Goal: Task Accomplishment & Management: Manage account settings

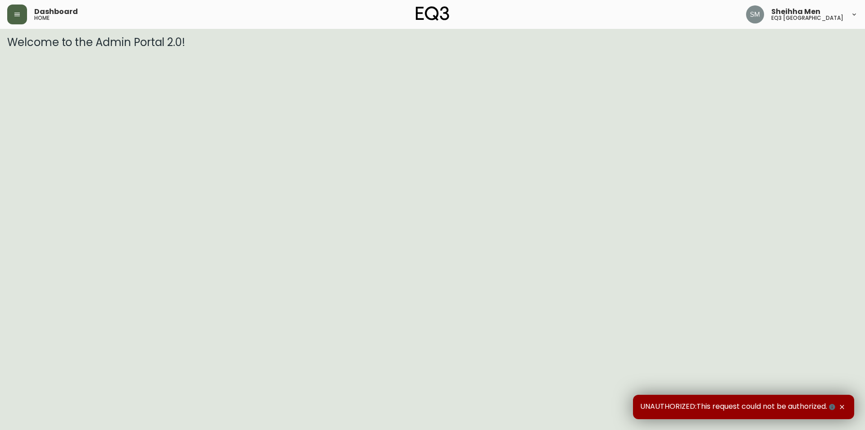
click at [19, 9] on button "button" at bounding box center [17, 15] width 20 height 20
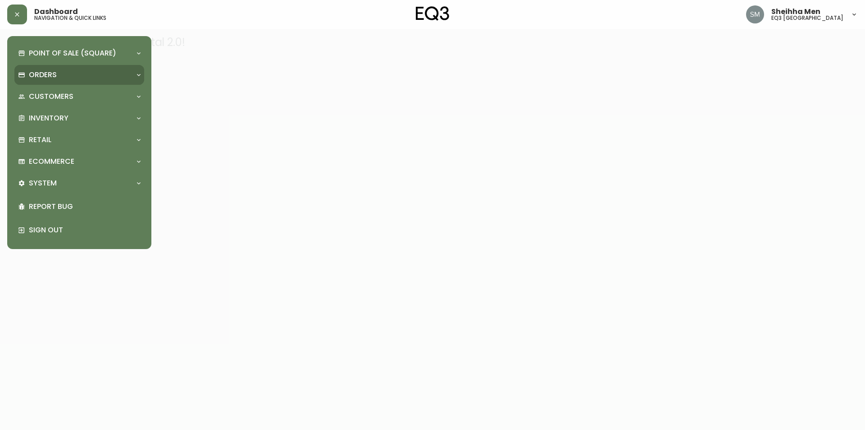
click at [133, 72] on div "Orders" at bounding box center [79, 75] width 130 height 20
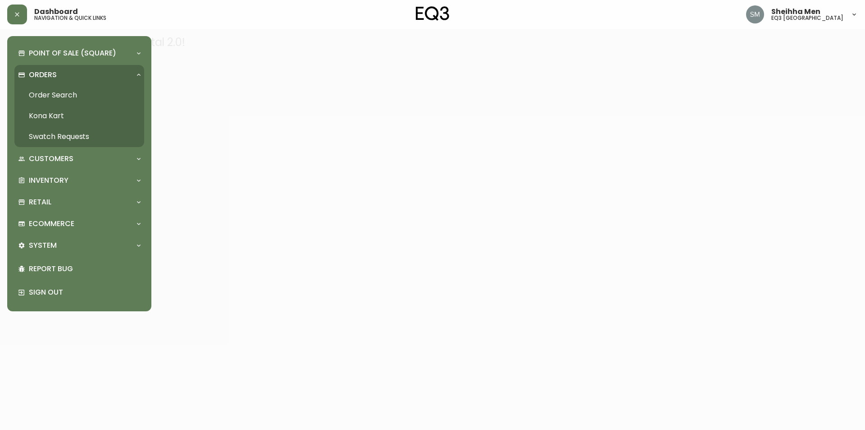
click at [51, 92] on link "Order Search" at bounding box center [79, 95] width 130 height 21
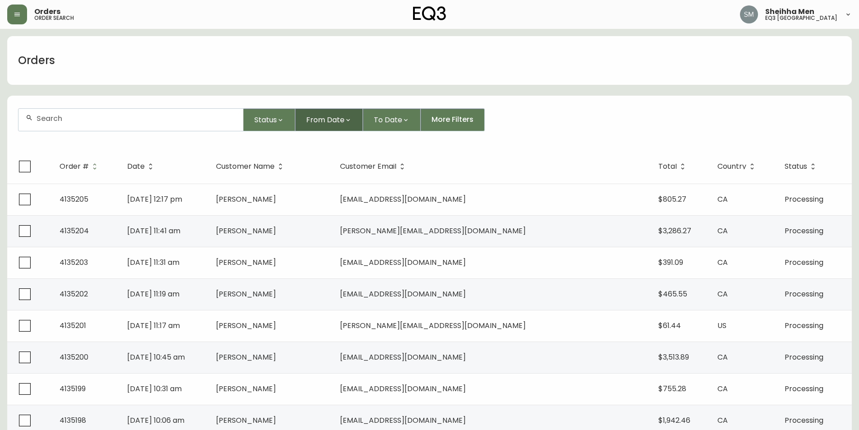
click at [336, 119] on span "From Date" at bounding box center [325, 119] width 38 height 11
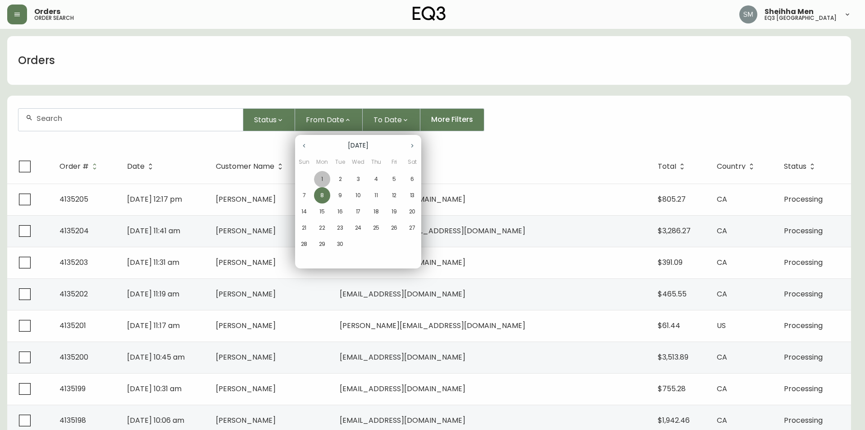
click at [322, 178] on p "1" at bounding box center [322, 179] width 2 height 8
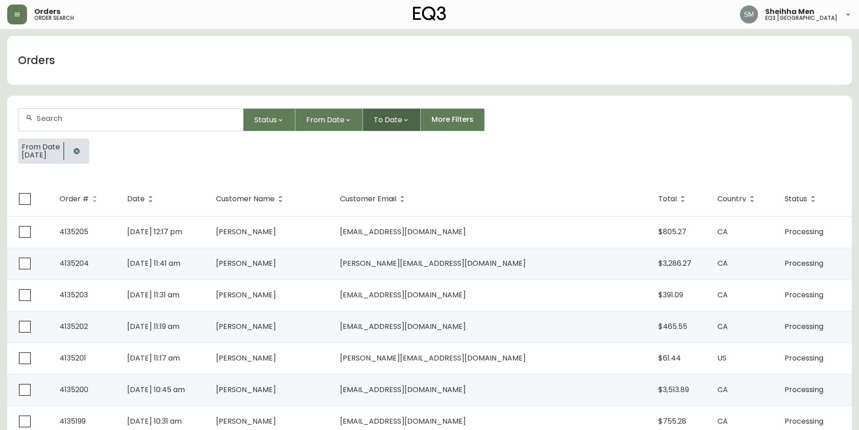
click at [391, 120] on span "To Date" at bounding box center [388, 119] width 28 height 11
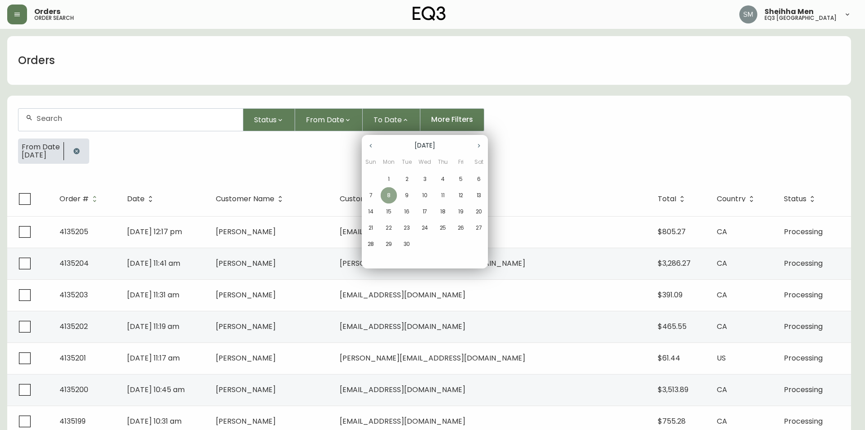
click at [390, 197] on p "8" at bounding box center [389, 195] width 4 height 8
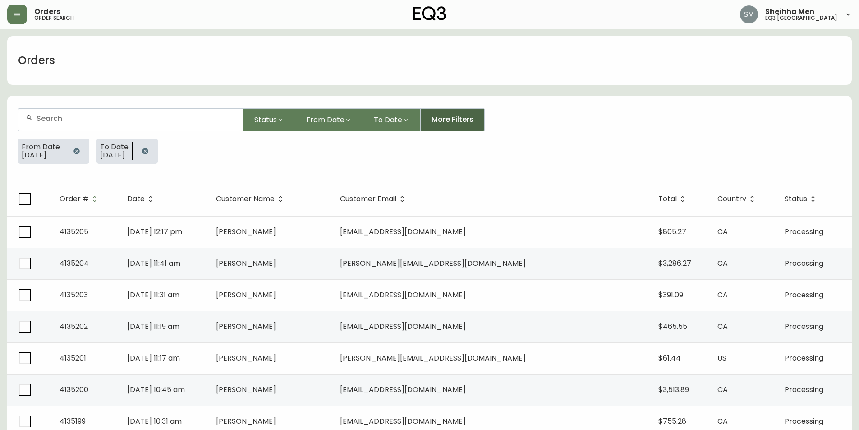
click at [455, 113] on button "More Filters" at bounding box center [453, 119] width 64 height 23
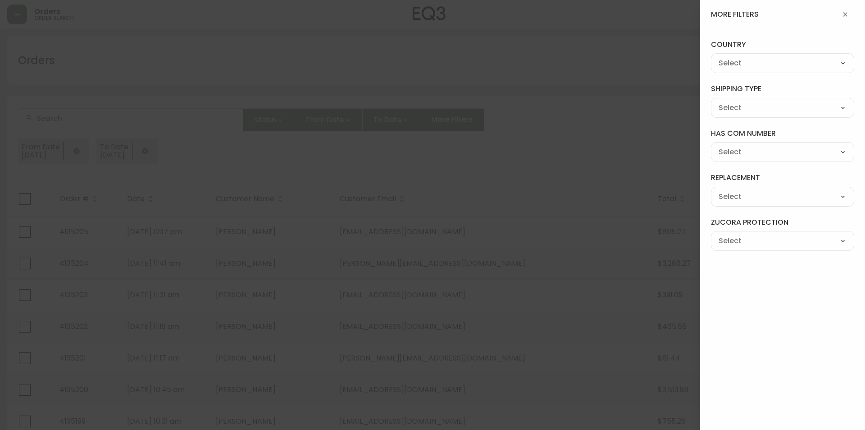
click at [549, 101] on div at bounding box center [432, 215] width 865 height 430
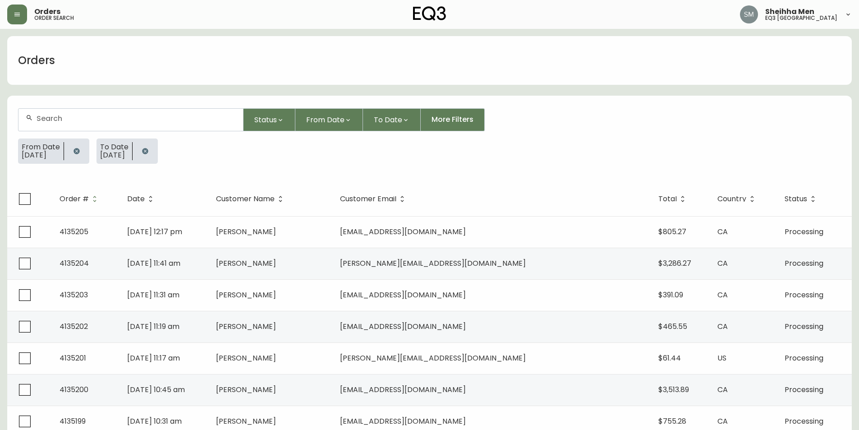
click at [166, 119] on input "text" at bounding box center [136, 118] width 199 height 9
type input "p"
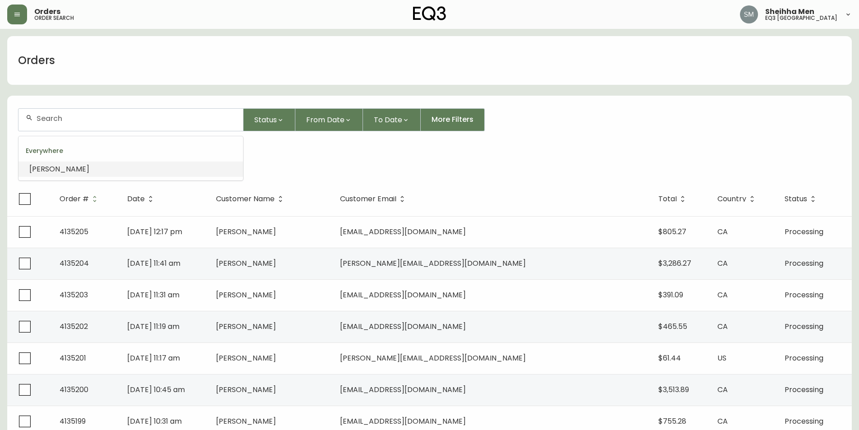
click at [311, 153] on div "From Date [DATE] To Date [DATE]" at bounding box center [429, 154] width 823 height 32
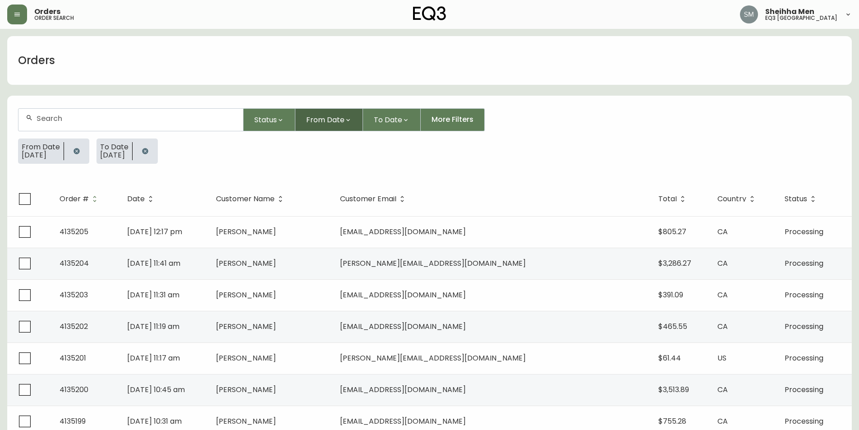
click at [338, 125] on button "From Date" at bounding box center [329, 119] width 68 height 23
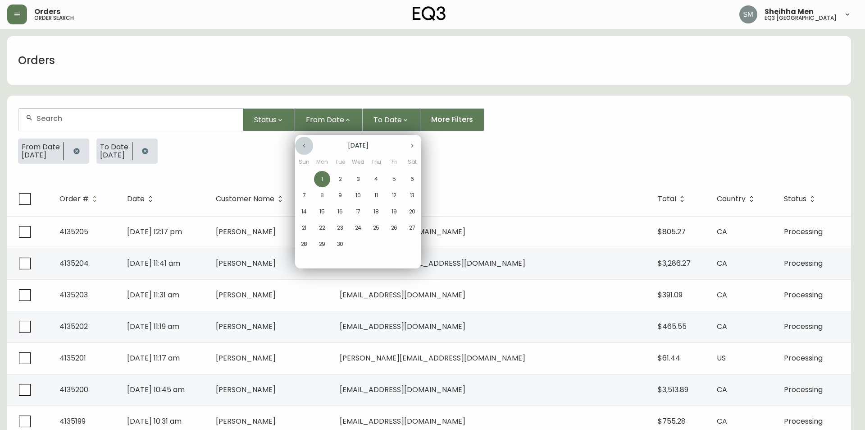
click at [307, 146] on icon "button" at bounding box center [304, 145] width 7 height 7
click at [355, 245] on p "27" at bounding box center [358, 244] width 6 height 8
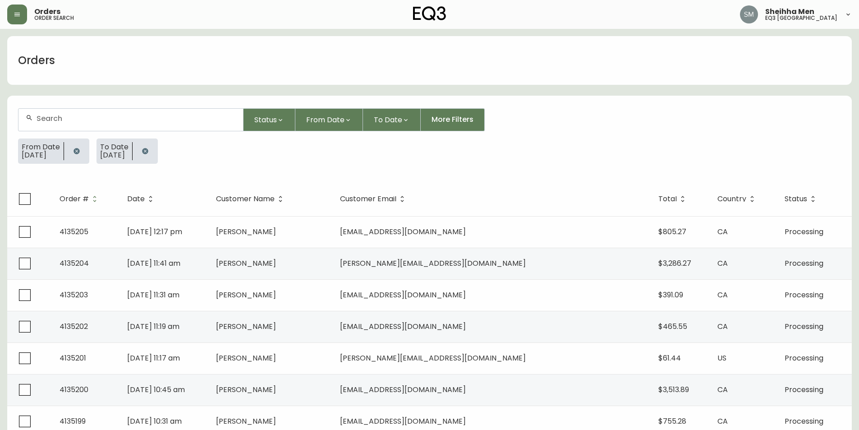
click at [92, 114] on input "text" at bounding box center [136, 118] width 199 height 9
type input "[PERSON_NAME]"
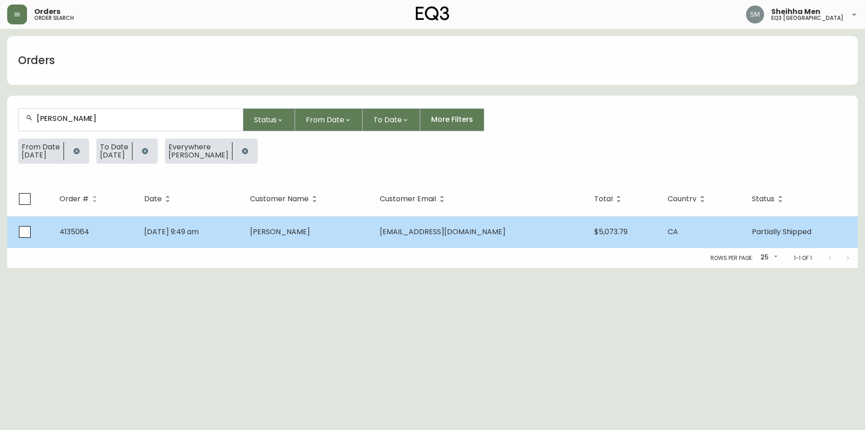
click at [83, 237] on td "4135064" at bounding box center [94, 232] width 85 height 32
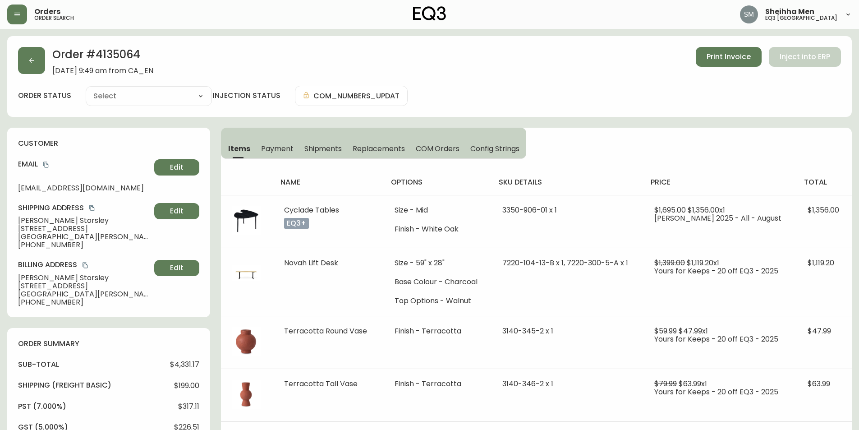
type input "Partially Shipped"
select select "PARTIALLY_SHIPPED"
click at [37, 60] on button "button" at bounding box center [31, 60] width 27 height 27
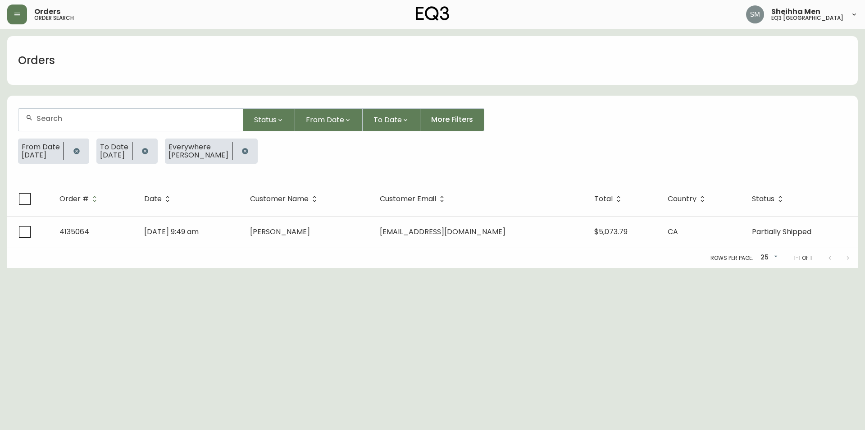
click at [245, 151] on icon "button" at bounding box center [245, 151] width 6 height 6
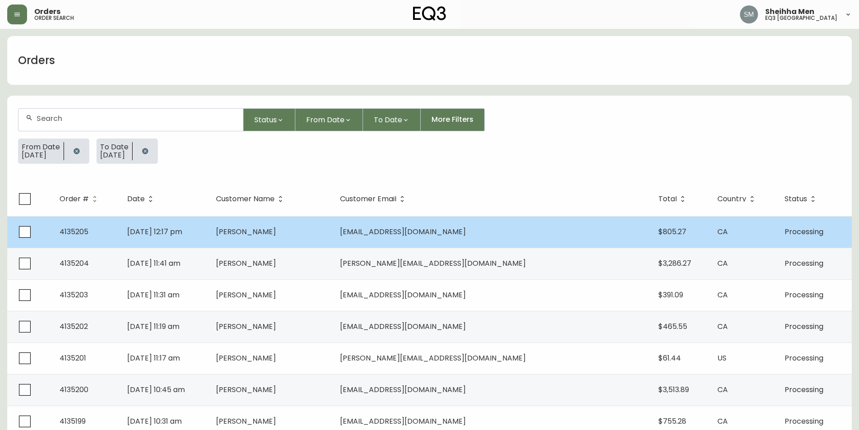
click at [276, 235] on span "[PERSON_NAME]" at bounding box center [246, 231] width 60 height 10
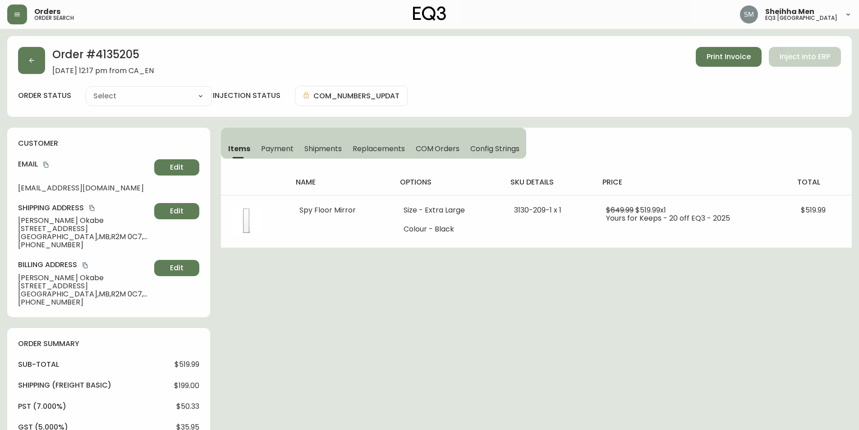
type input "Processing"
select select "PROCESSING"
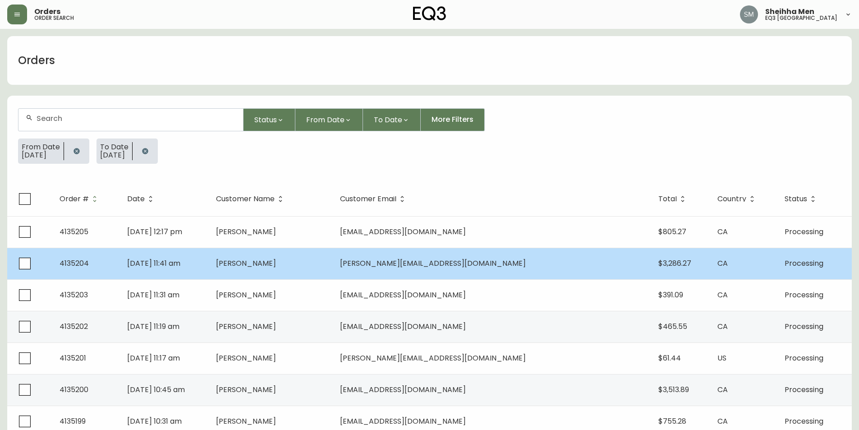
click at [209, 267] on td "[DATE] 11:41 am" at bounding box center [164, 263] width 89 height 32
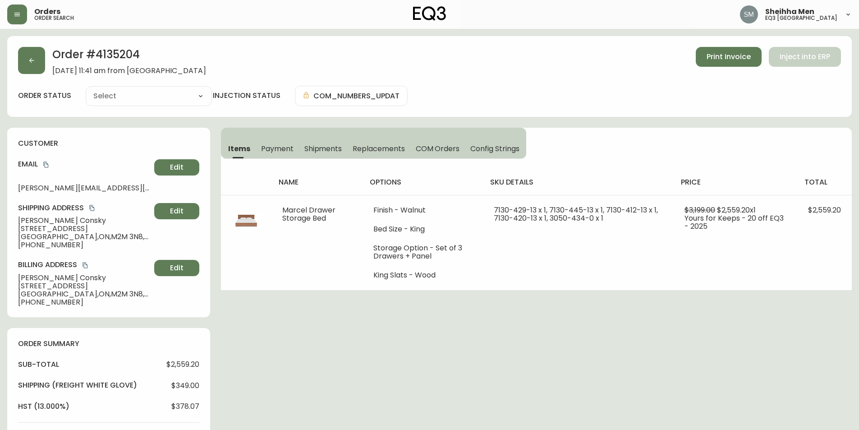
type input "Processing"
select select "PROCESSING"
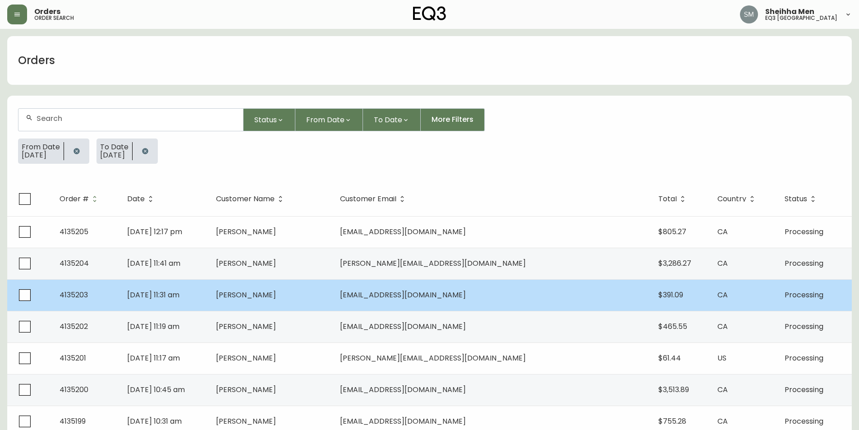
click at [209, 292] on td "[DATE] 11:31 am" at bounding box center [164, 295] width 89 height 32
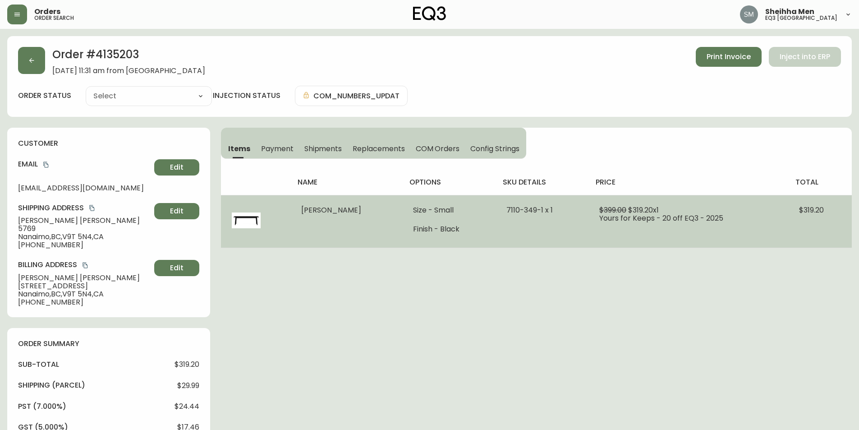
type input "Processing"
select select "PROCESSING"
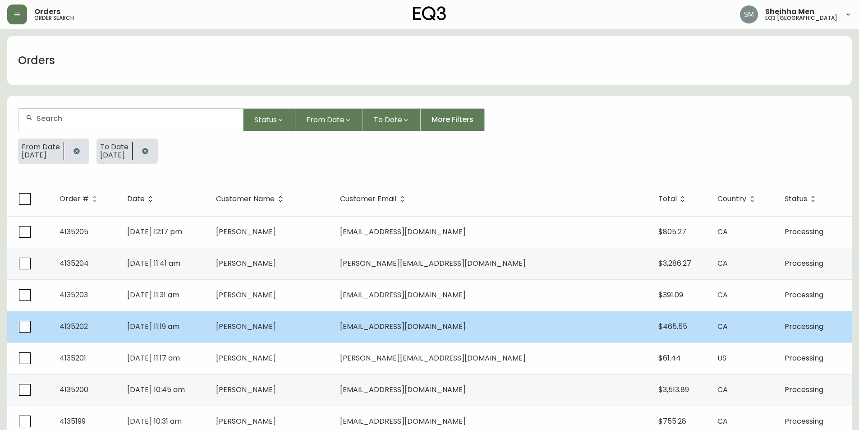
click at [276, 325] on span "[PERSON_NAME]" at bounding box center [246, 326] width 60 height 10
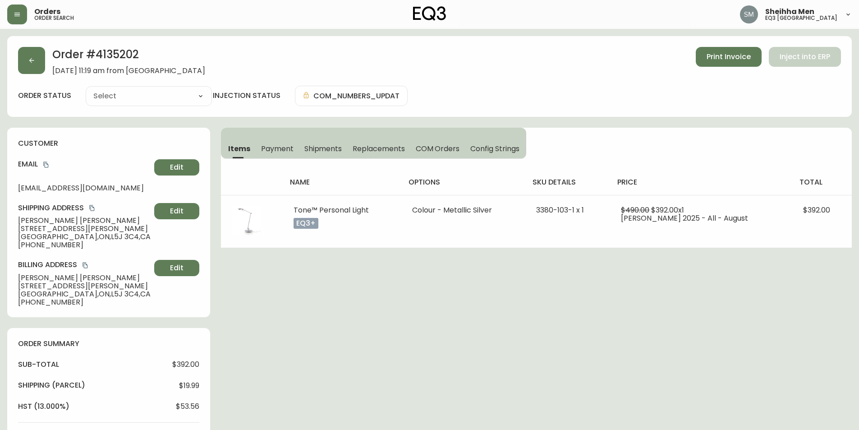
type input "Processing"
select select "PROCESSING"
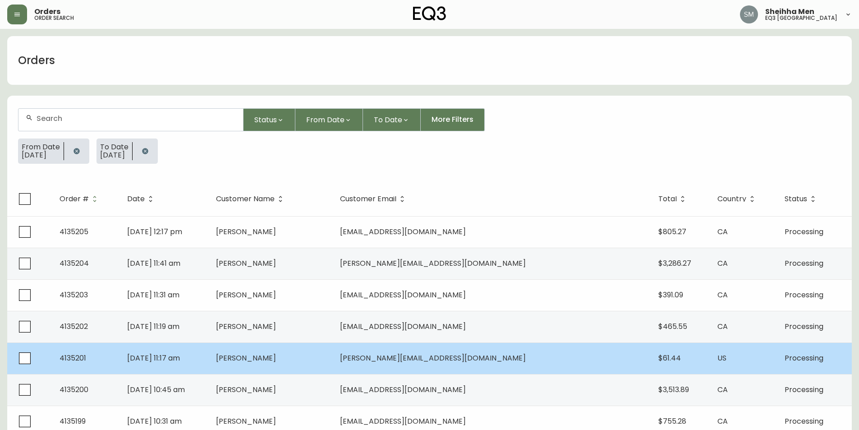
click at [276, 355] on span "[PERSON_NAME]" at bounding box center [246, 357] width 60 height 10
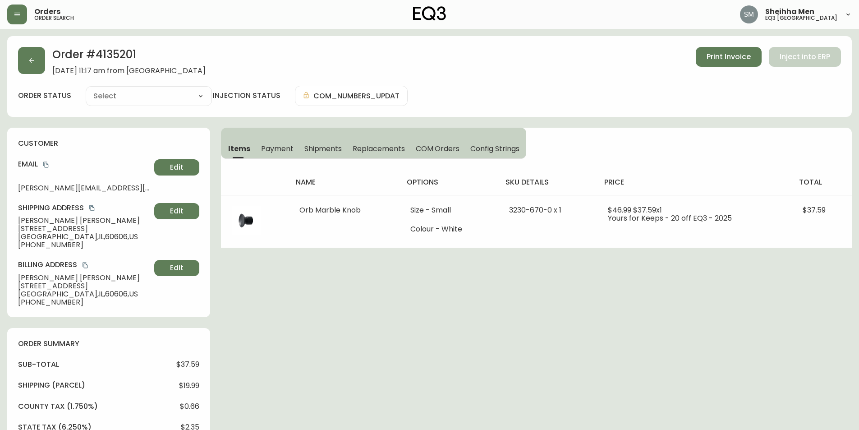
type input "Processing"
select select "PROCESSING"
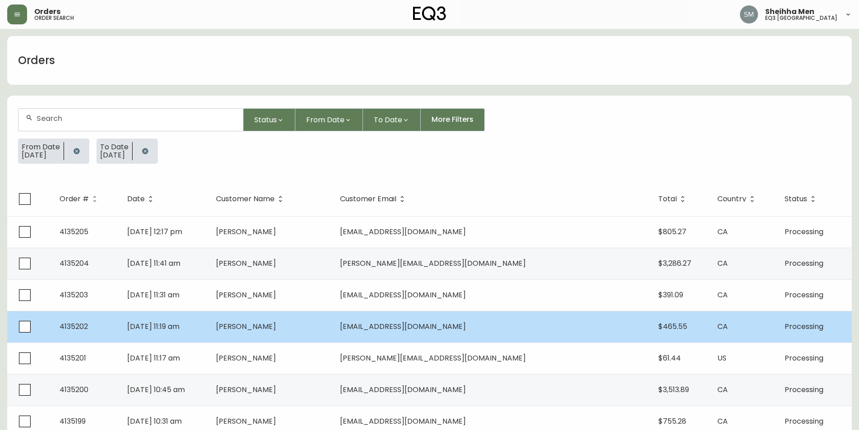
scroll to position [45, 0]
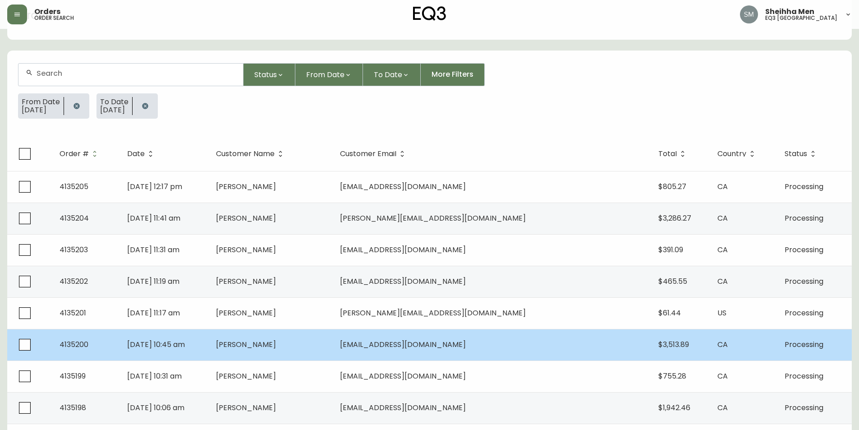
click at [276, 344] on span "[PERSON_NAME]" at bounding box center [246, 344] width 60 height 10
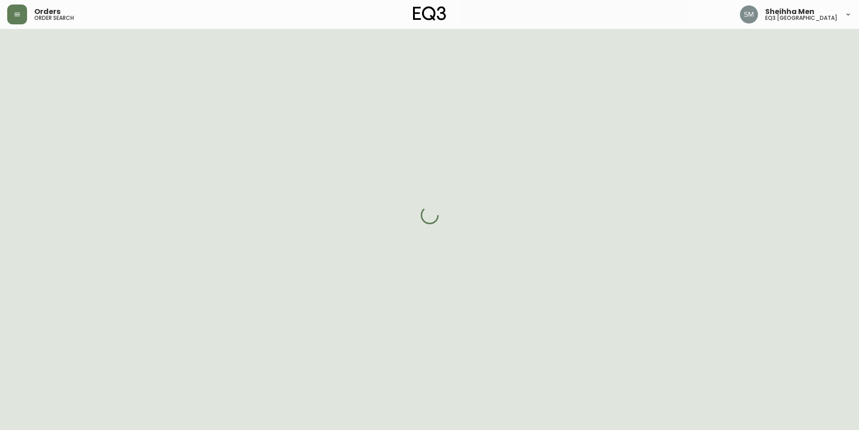
scroll to position [45, 0]
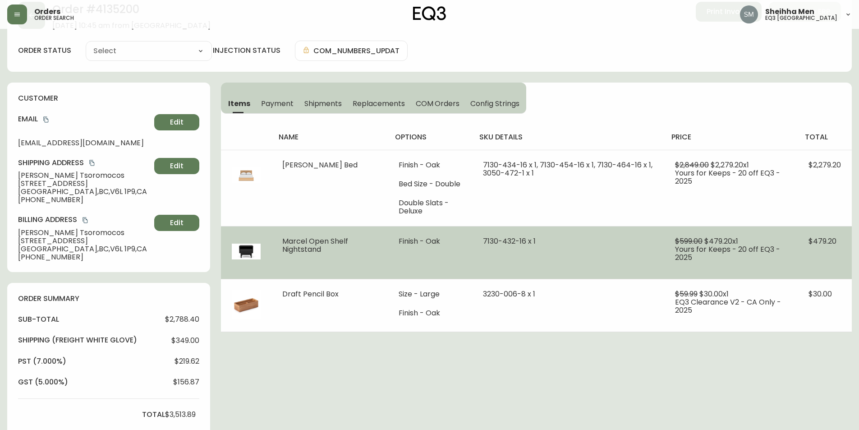
type input "Processing"
select select "PROCESSING"
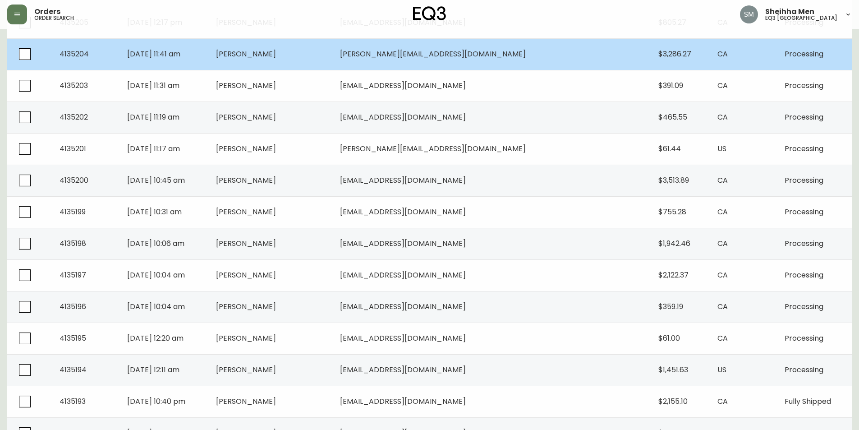
scroll to position [225, 0]
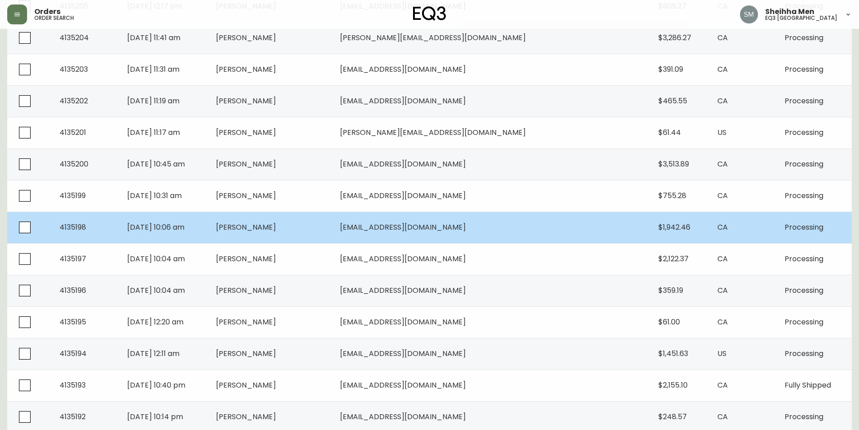
click at [333, 231] on td "[PERSON_NAME]" at bounding box center [271, 227] width 124 height 32
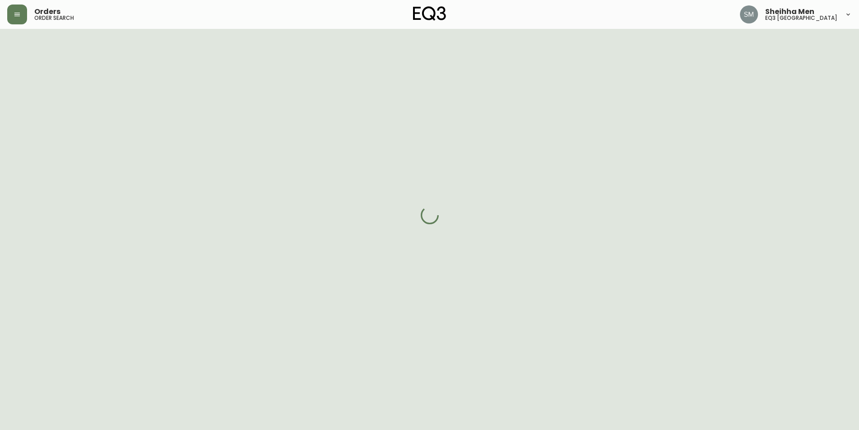
scroll to position [225, 0]
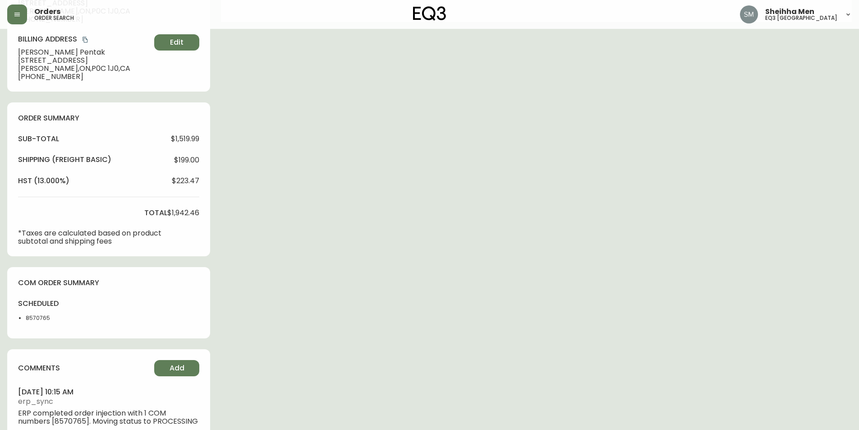
type input "Processing"
select select "PROCESSING"
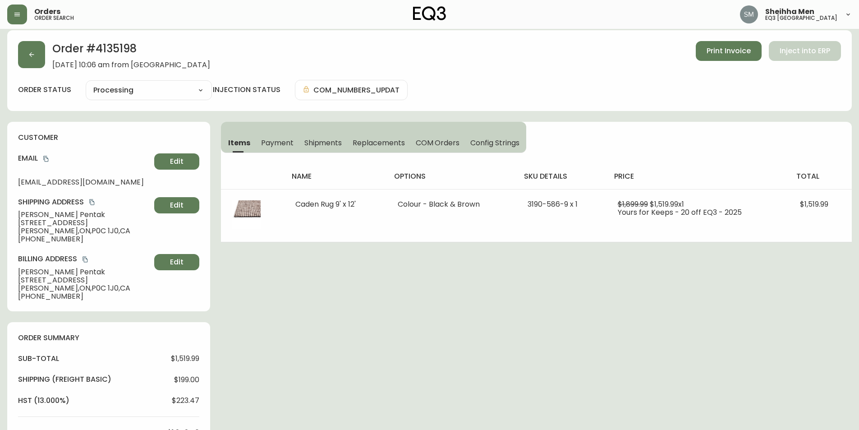
scroll to position [0, 0]
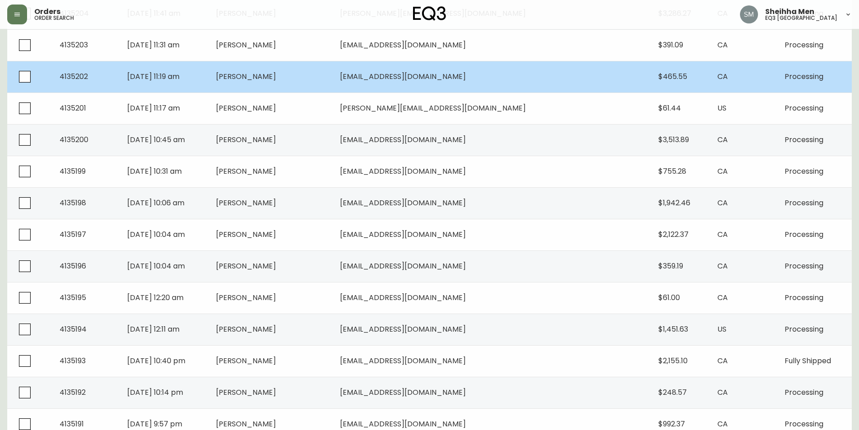
scroll to position [270, 0]
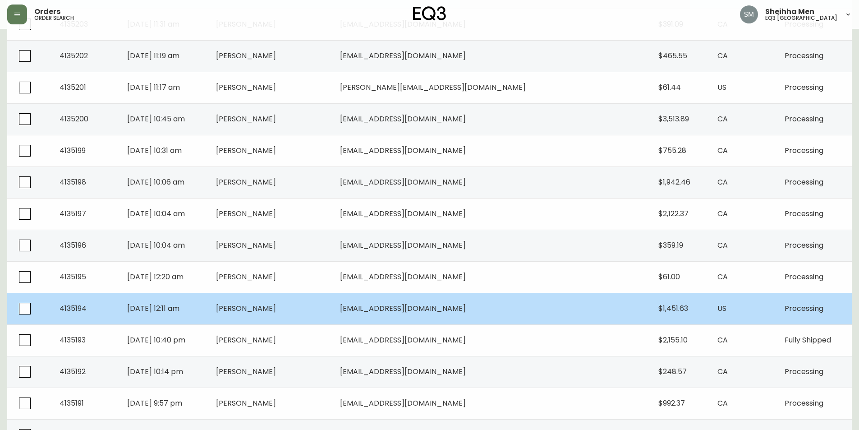
click at [323, 309] on td "[PERSON_NAME]" at bounding box center [271, 309] width 124 height 32
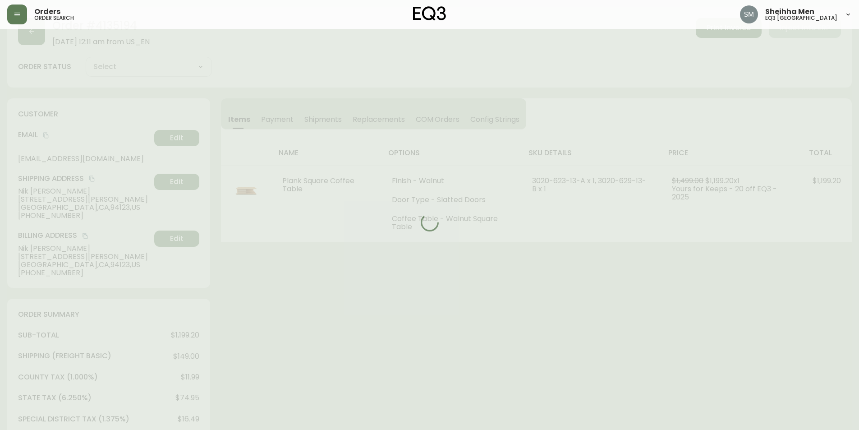
scroll to position [270, 0]
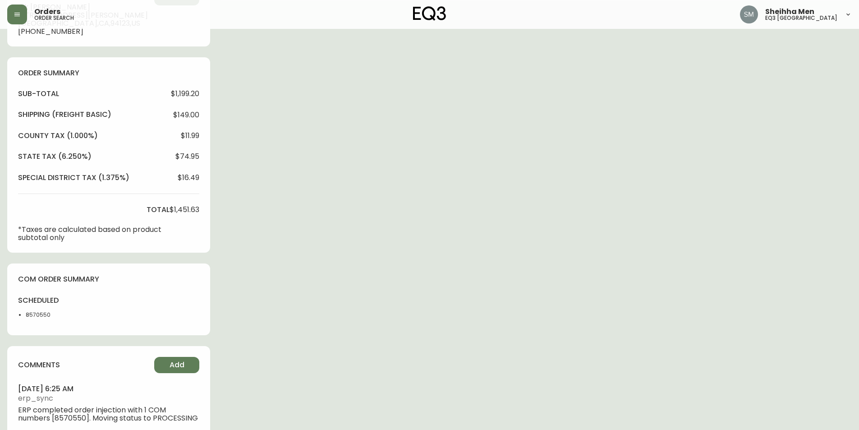
type input "Processing"
select select "PROCESSING"
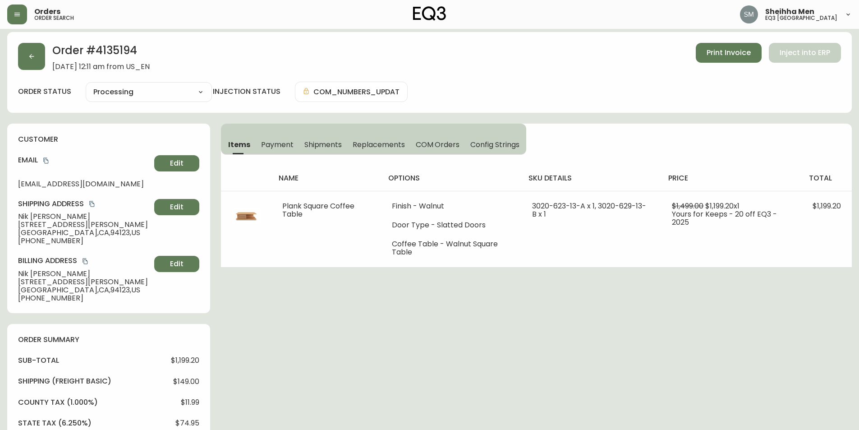
scroll to position [0, 0]
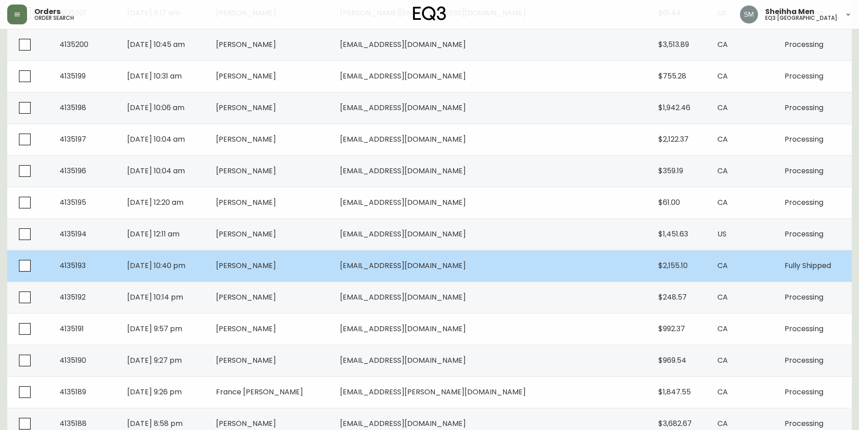
scroll to position [361, 0]
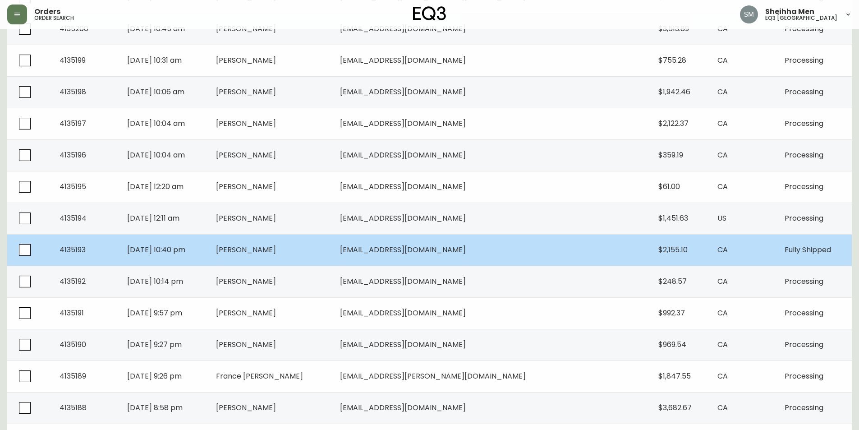
click at [276, 247] on span "[PERSON_NAME]" at bounding box center [246, 249] width 60 height 10
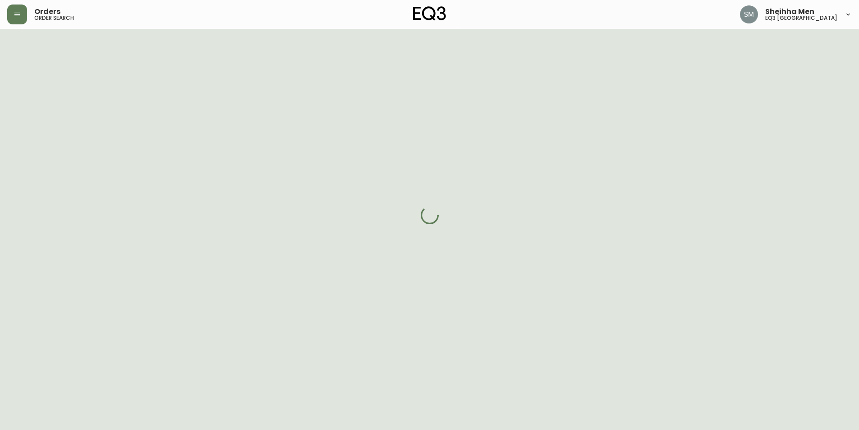
scroll to position [318, 0]
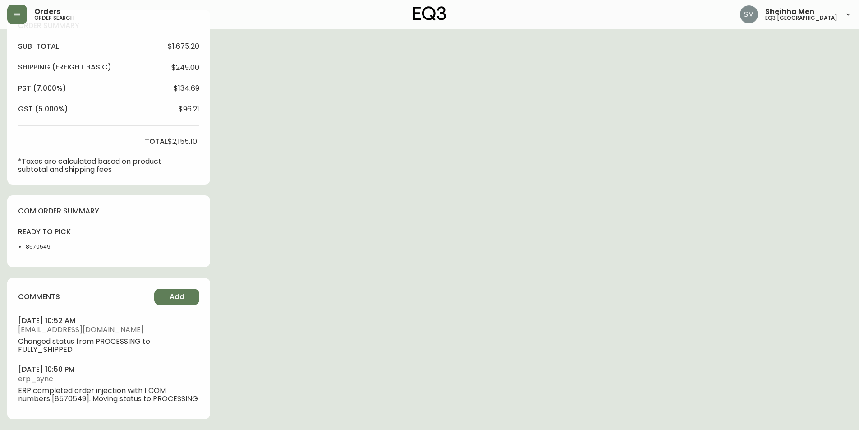
type input "Fully Shipped"
select select "FULLY_SHIPPED"
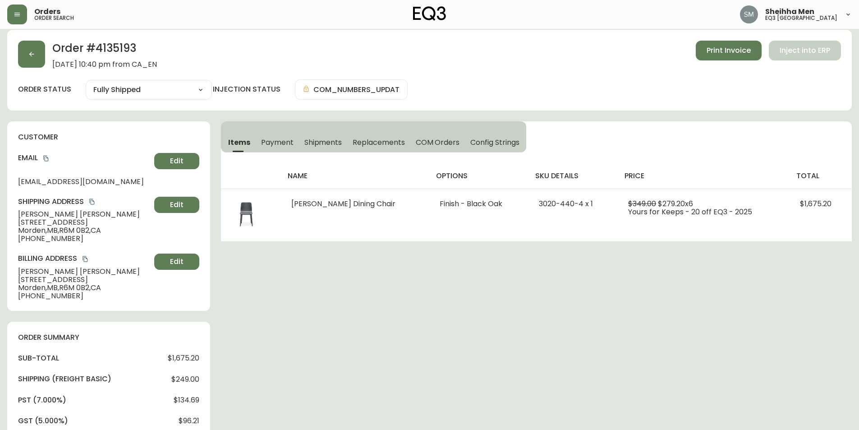
scroll to position [0, 0]
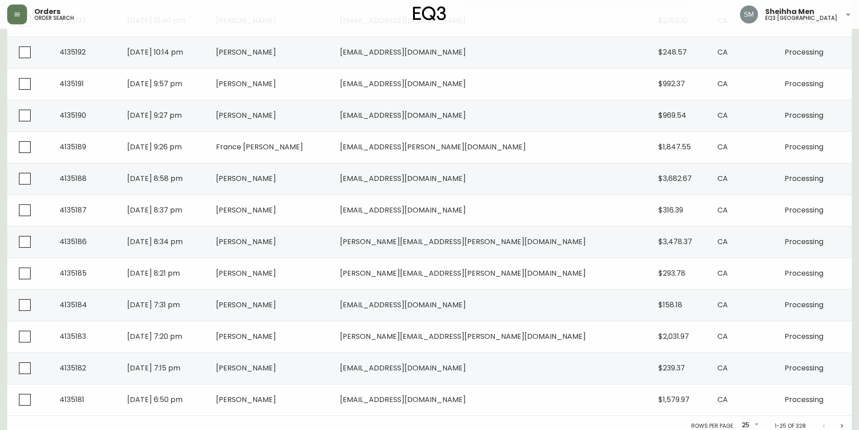
scroll to position [595, 0]
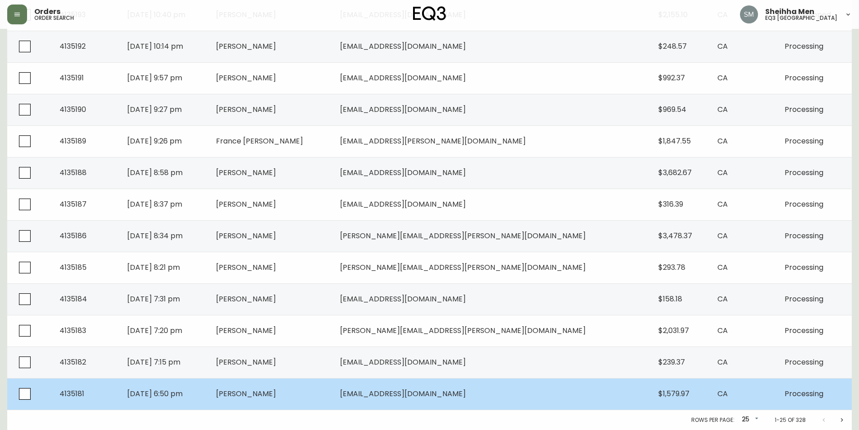
click at [438, 395] on span "[EMAIL_ADDRESS][DOMAIN_NAME]" at bounding box center [403, 393] width 126 height 10
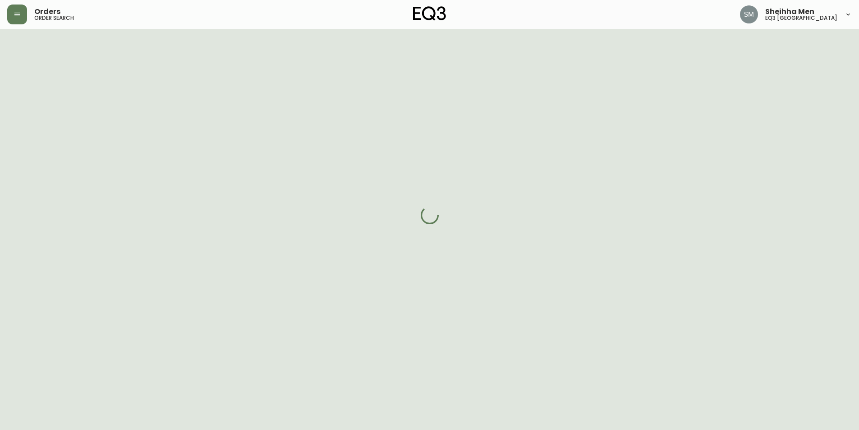
scroll to position [248, 0]
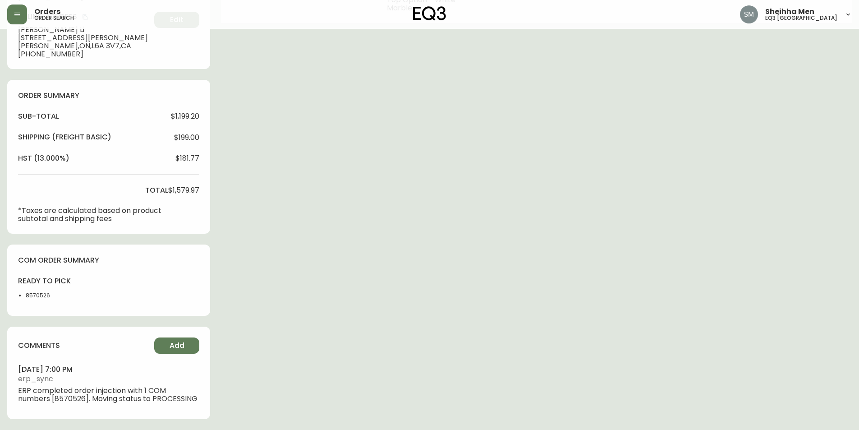
type input "Processing"
select select "PROCESSING"
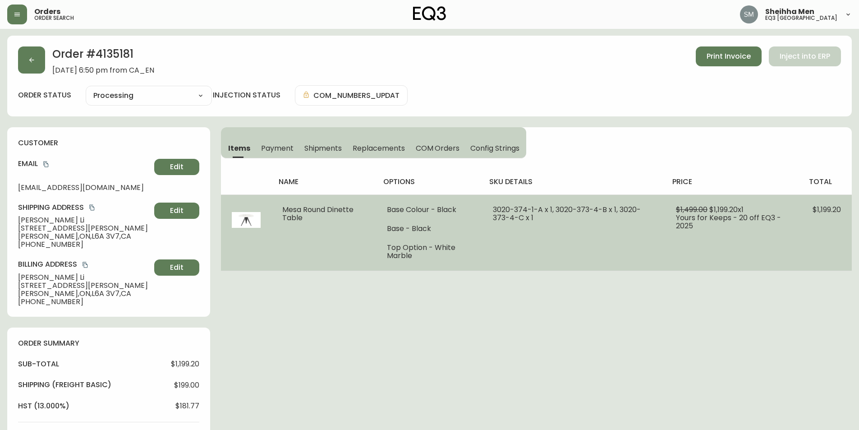
scroll to position [0, 0]
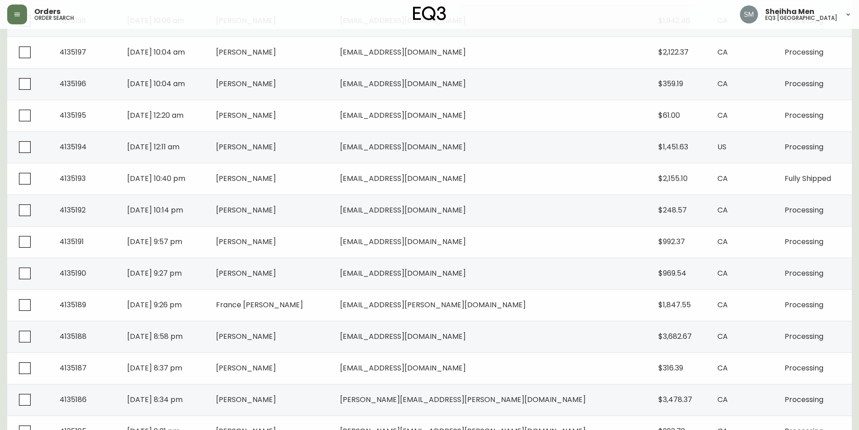
scroll to position [595, 0]
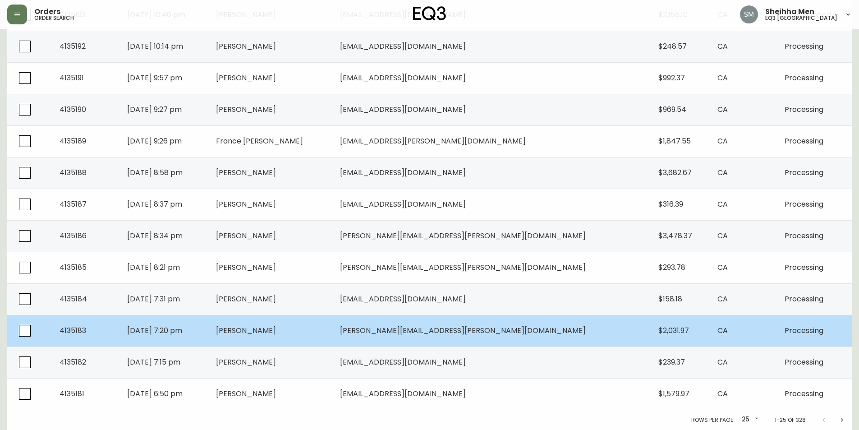
click at [461, 334] on span "[PERSON_NAME][EMAIL_ADDRESS][PERSON_NAME][DOMAIN_NAME]" at bounding box center [463, 330] width 246 height 10
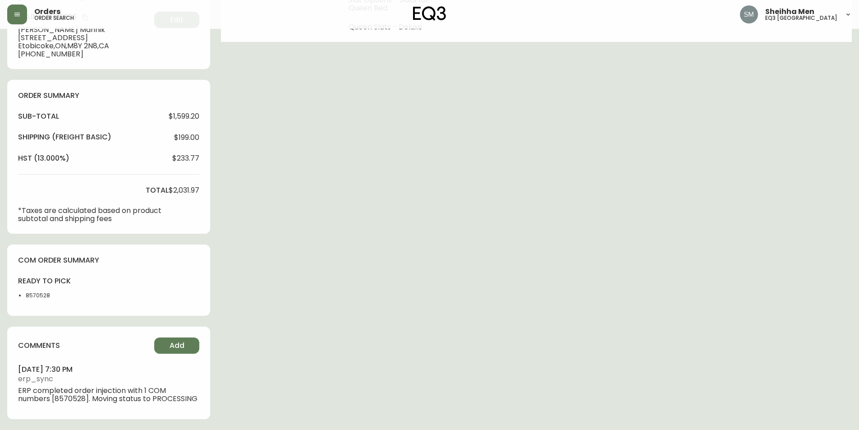
type input "Processing"
select select "PROCESSING"
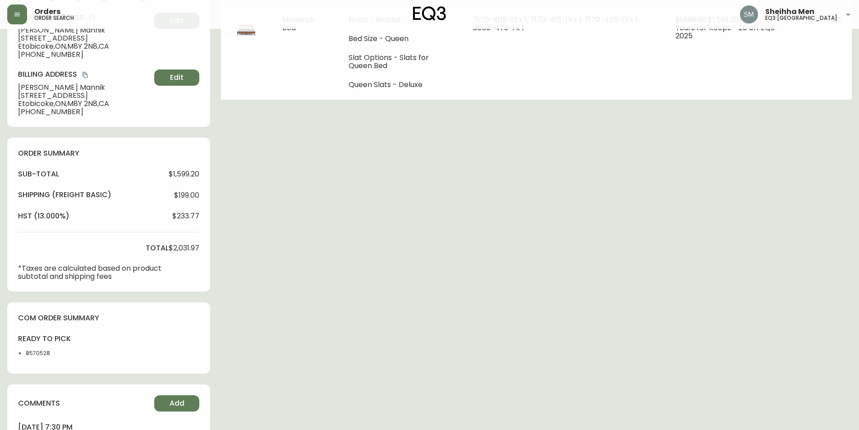
scroll to position [23, 0]
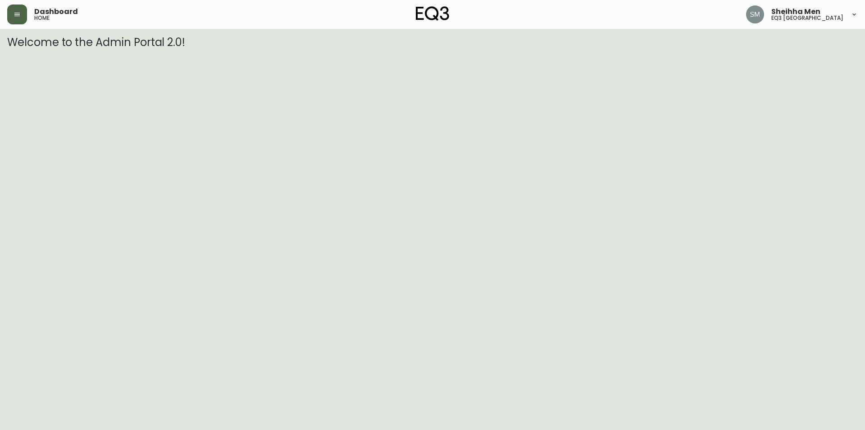
click at [16, 17] on icon "button" at bounding box center [17, 14] width 7 height 7
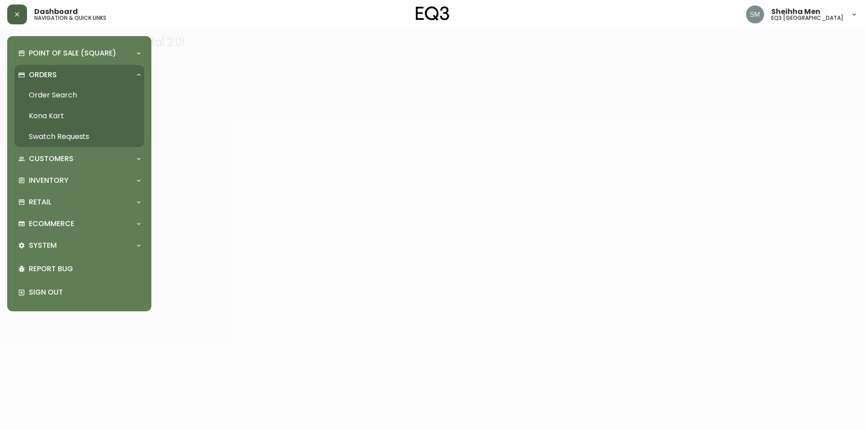
click at [72, 96] on link "Order Search" at bounding box center [79, 95] width 130 height 21
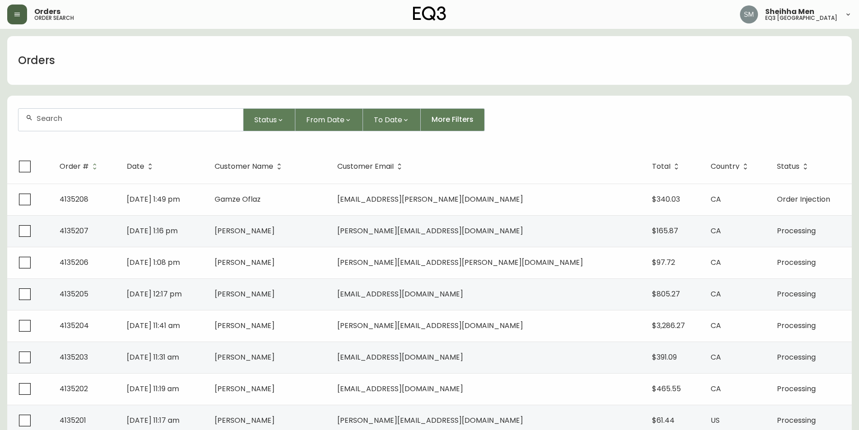
click at [129, 122] on input "text" at bounding box center [136, 118] width 199 height 9
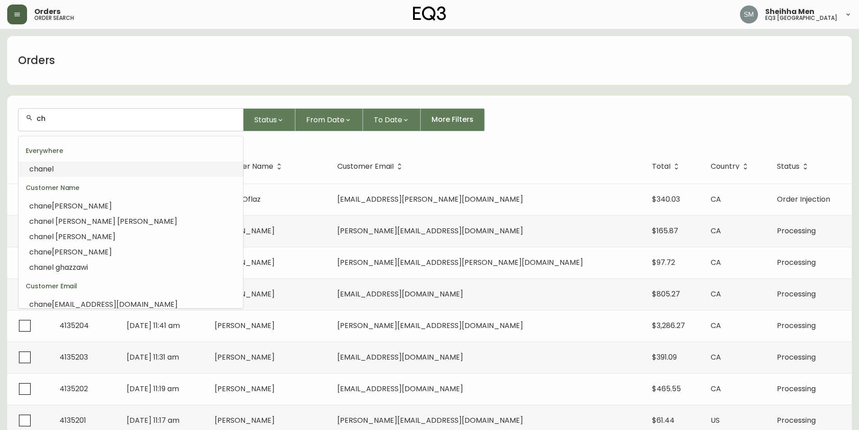
type input "c"
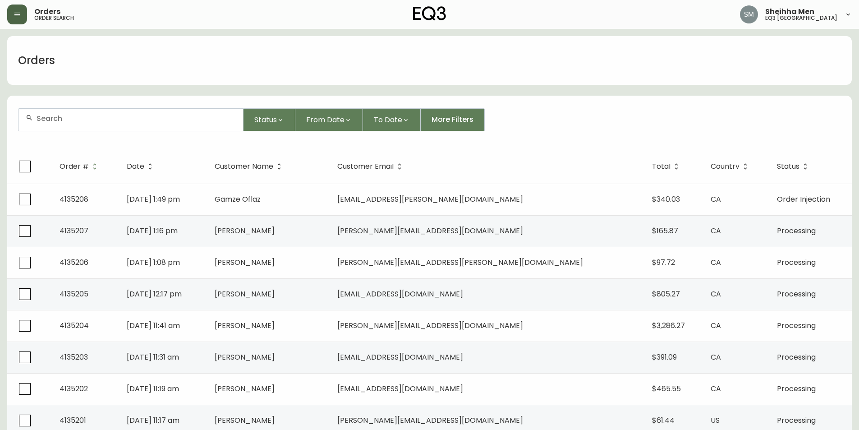
click at [514, 115] on div "Status From Date To Date More Filters" at bounding box center [429, 119] width 823 height 23
click at [282, 121] on icon "button" at bounding box center [280, 119] width 7 height 7
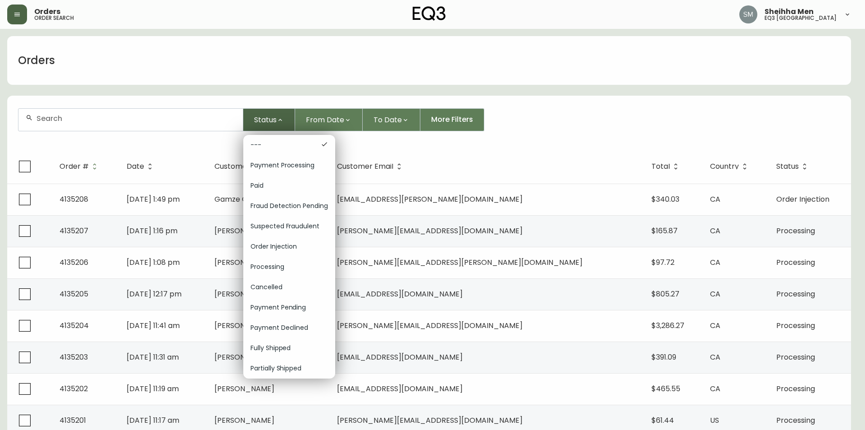
click at [282, 121] on div at bounding box center [432, 215] width 865 height 430
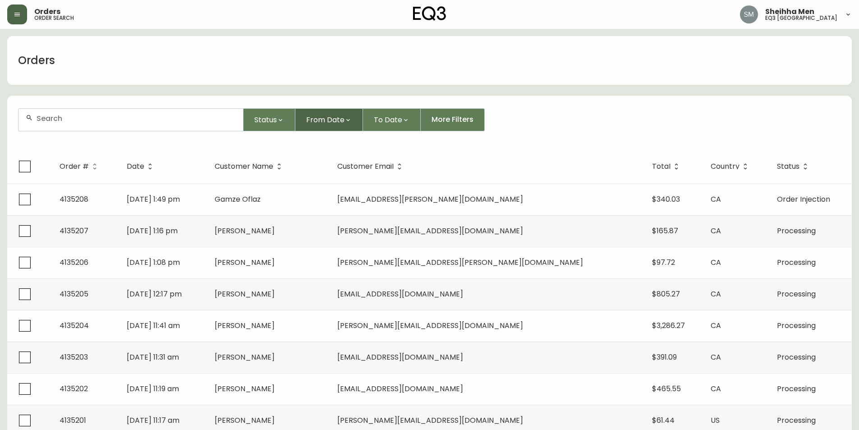
click at [327, 122] on span "From Date" at bounding box center [325, 119] width 38 height 11
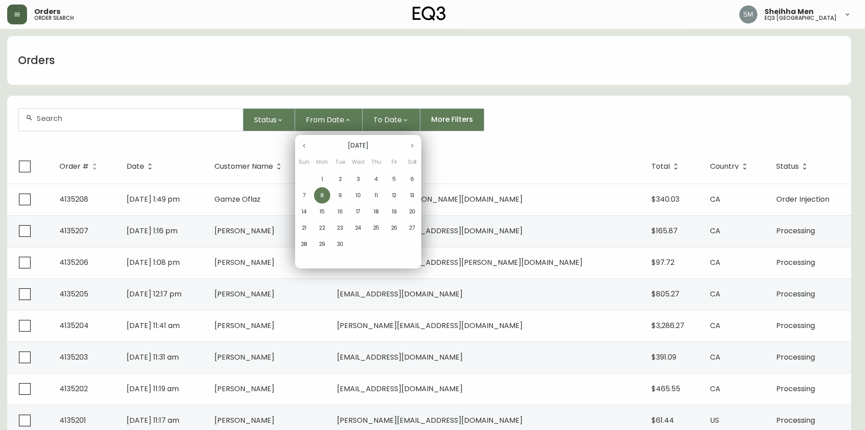
click at [302, 145] on icon "button" at bounding box center [304, 145] width 7 height 7
click at [375, 195] on p "7" at bounding box center [376, 195] width 3 height 8
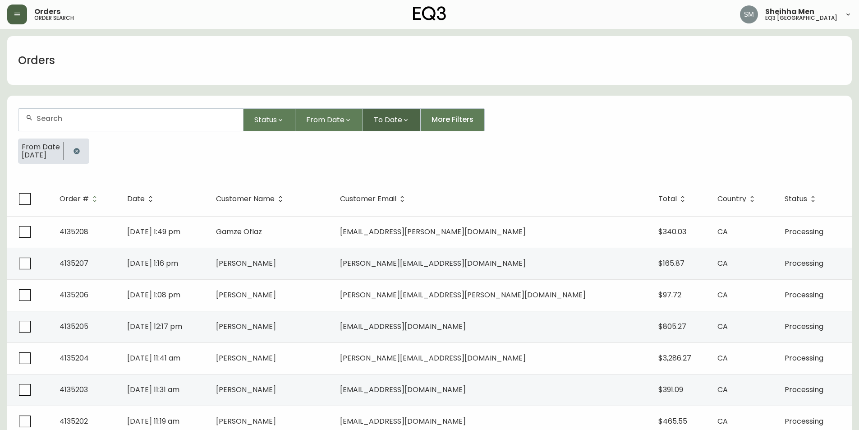
click at [405, 125] on button "To Date" at bounding box center [392, 119] width 58 height 23
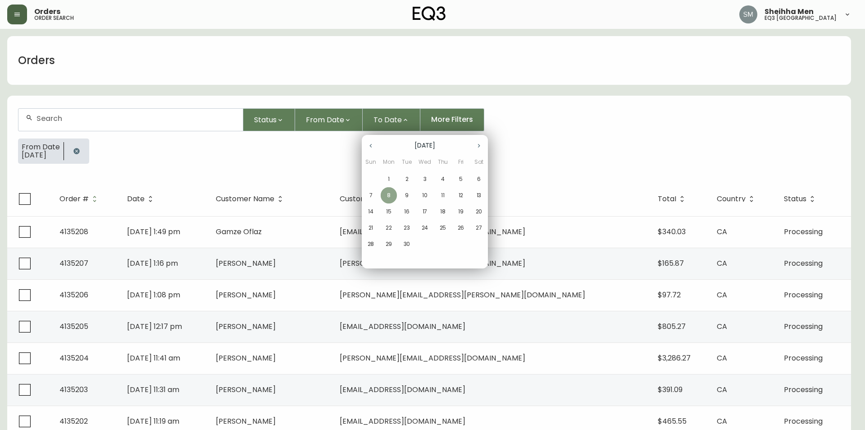
click at [387, 196] on p "8" at bounding box center [389, 195] width 4 height 8
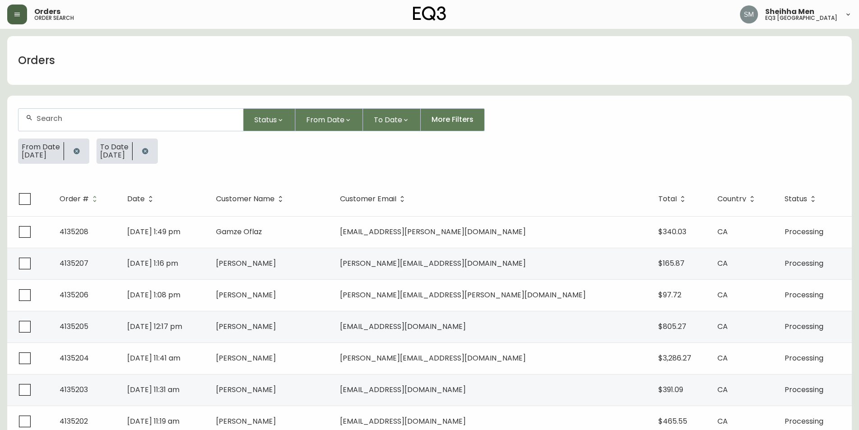
click at [143, 116] on input "text" at bounding box center [136, 118] width 199 height 9
type input "chanel"
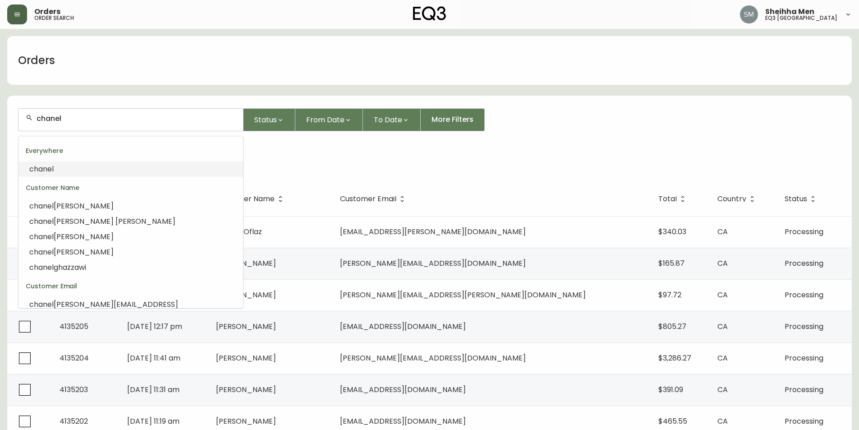
drag, startPoint x: 142, startPoint y: 117, endPoint x: 23, endPoint y: 117, distance: 119.0
click at [23, 117] on div "chanel" at bounding box center [130, 120] width 224 height 22
click at [621, 133] on form "Status From Date To Date More Filters From Date [DATE] To Date [DATE]" at bounding box center [429, 139] width 844 height 84
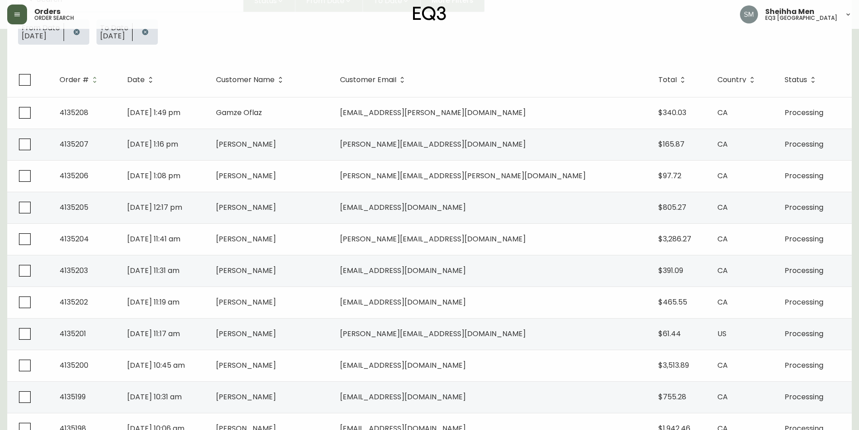
scroll to position [135, 0]
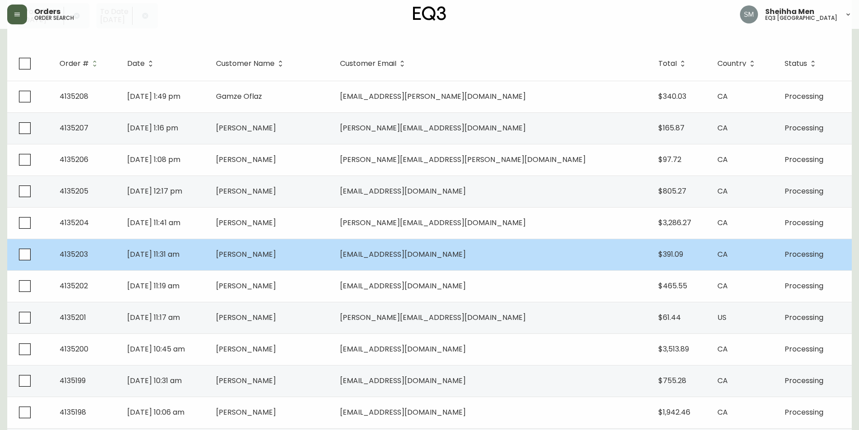
click at [276, 254] on span "[PERSON_NAME]" at bounding box center [246, 254] width 60 height 10
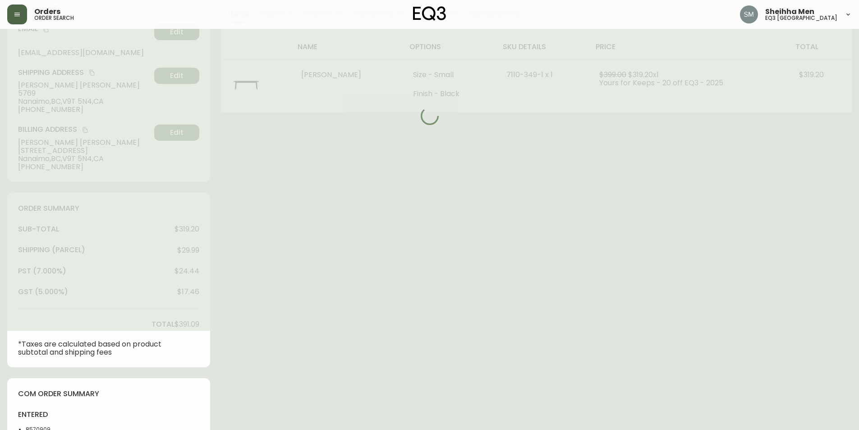
type input "Processing"
select select "PROCESSING"
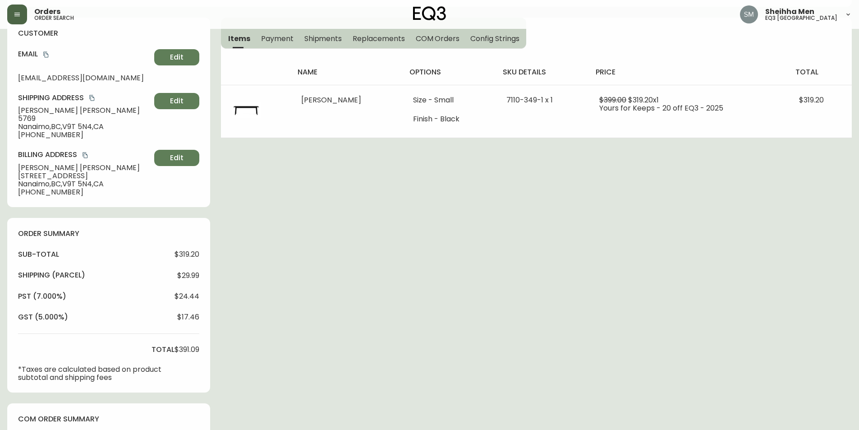
scroll to position [90, 0]
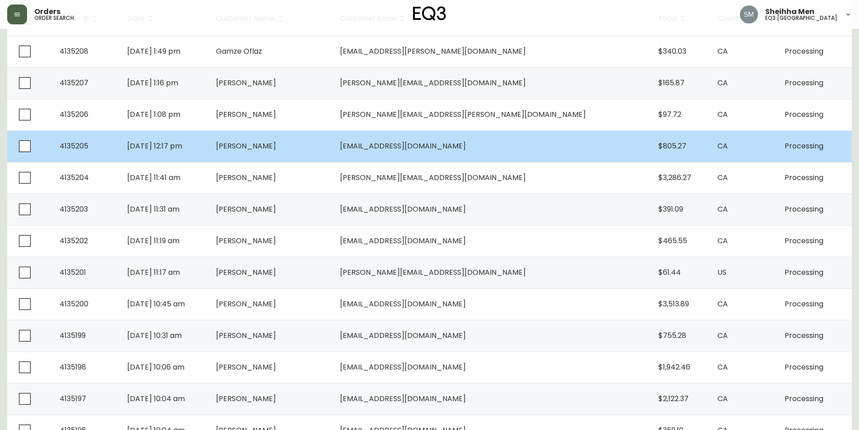
scroll to position [225, 0]
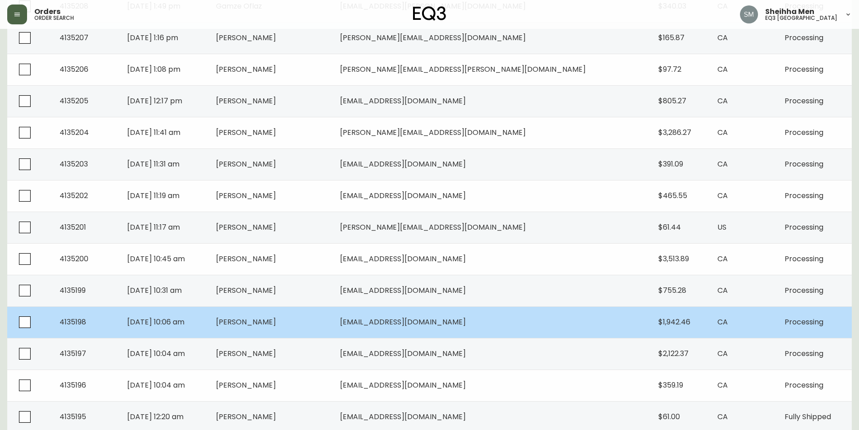
click at [461, 325] on span "[EMAIL_ADDRESS][DOMAIN_NAME]" at bounding box center [403, 321] width 126 height 10
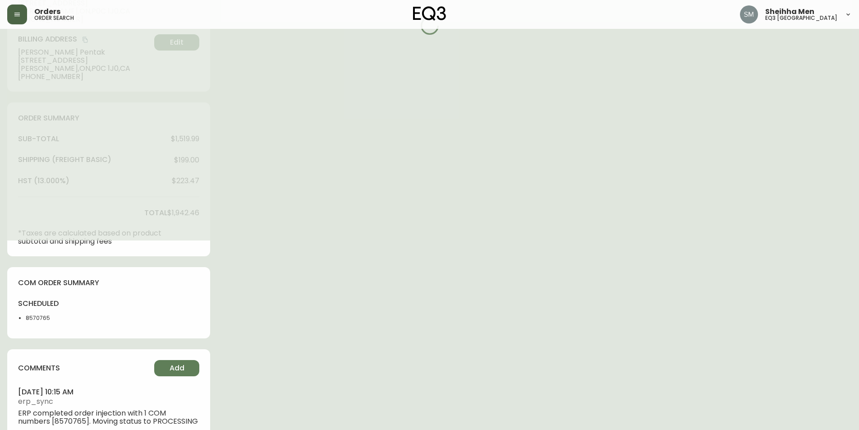
type input "Processing"
select select "PROCESSING"
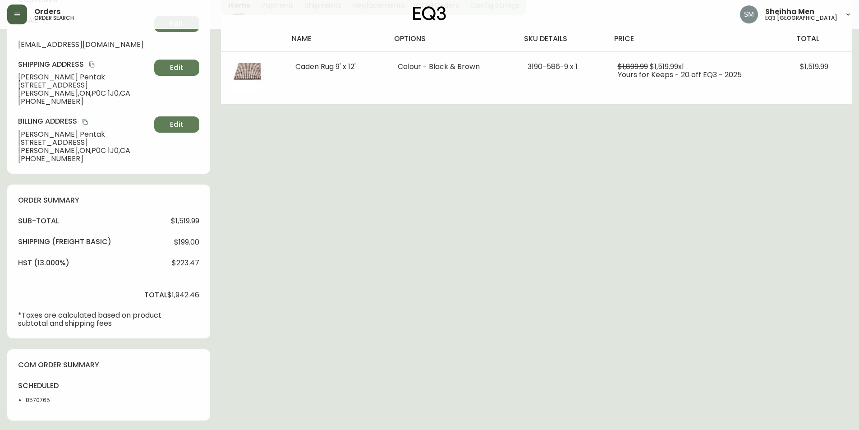
scroll to position [135, 0]
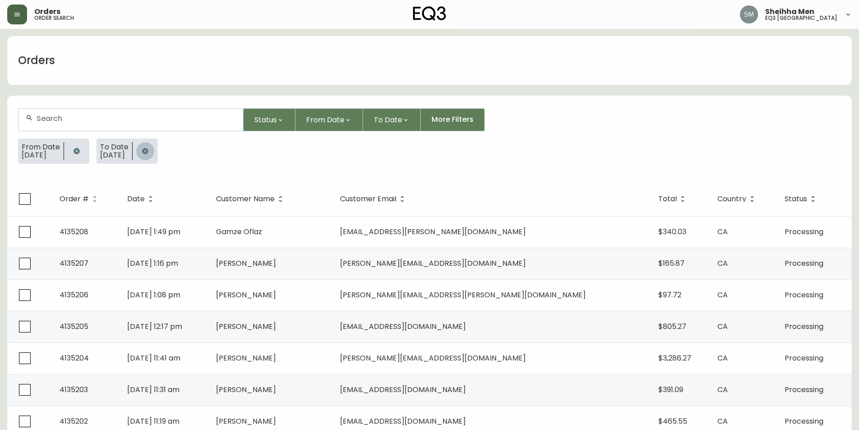
click at [154, 146] on button "button" at bounding box center [145, 151] width 18 height 18
click at [85, 148] on button "button" at bounding box center [77, 151] width 18 height 18
